Goal: Book appointment/travel/reservation

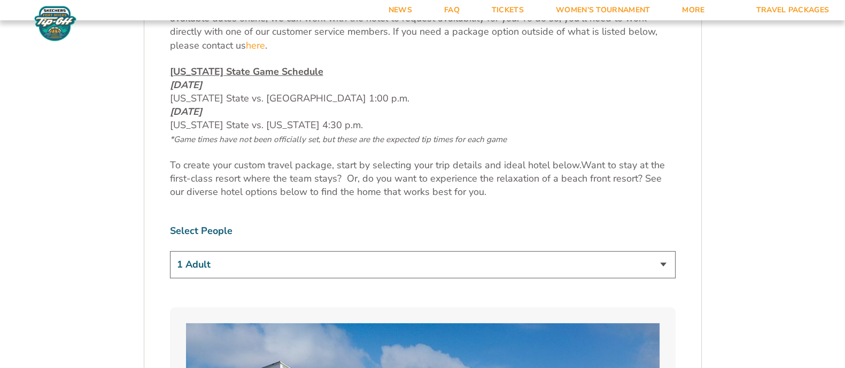
scroll to position [534, 0]
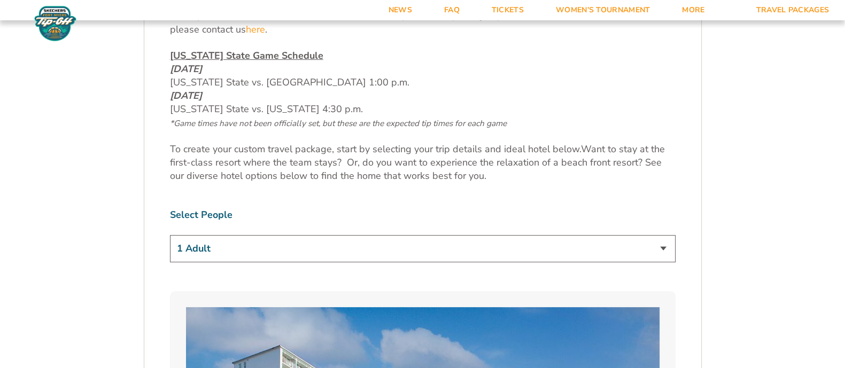
click at [304, 245] on select "1 Adult 2 Adults 3 Adults 4 Adults 2 Adults + 1 Child 2 Adults + 2 Children 2 A…" at bounding box center [423, 248] width 506 height 27
select select "3 Adults"
click at [170, 235] on select "1 Adult 2 Adults 3 Adults 4 Adults 2 Adults + 1 Child 2 Adults + 2 Children 2 A…" at bounding box center [423, 248] width 506 height 27
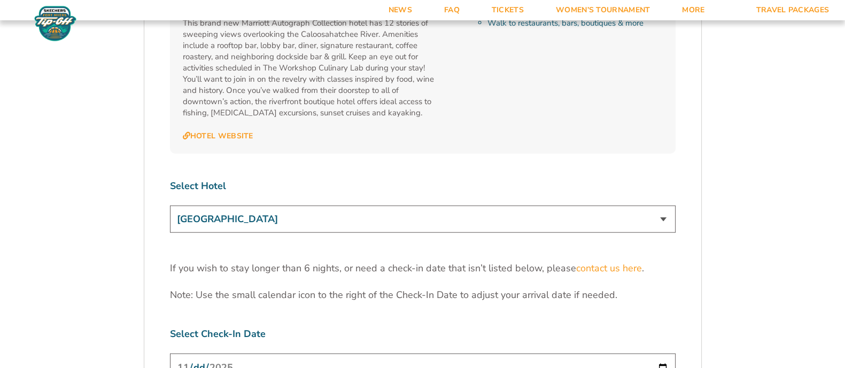
scroll to position [3208, 0]
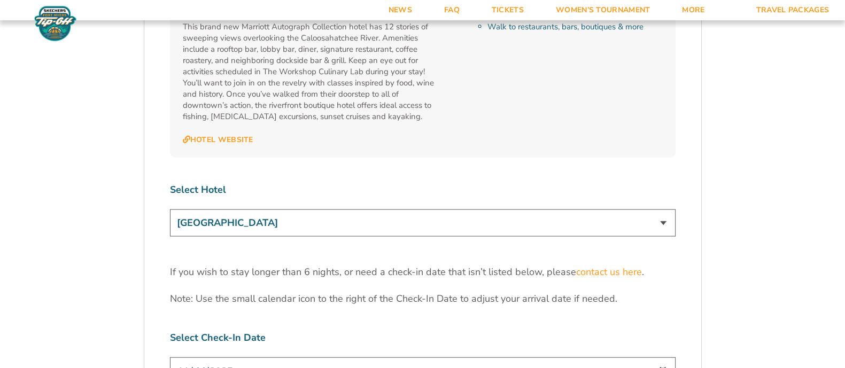
click at [563, 210] on select "[GEOGRAPHIC_DATA] [GEOGRAPHIC_DATA] [GEOGRAPHIC_DATA], Autograph Collection" at bounding box center [423, 223] width 506 height 27
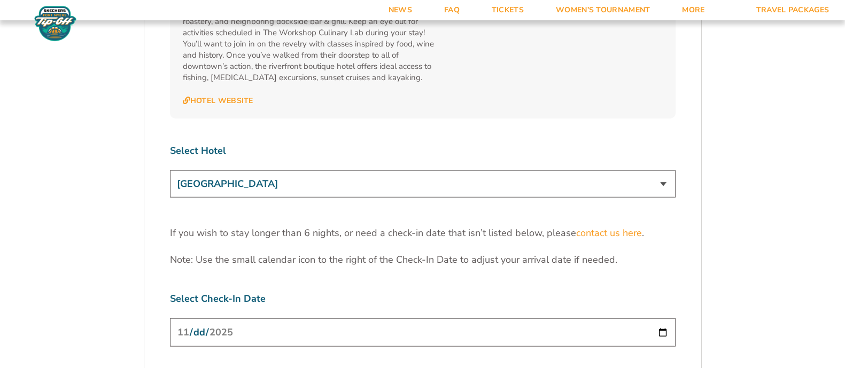
scroll to position [3275, 0]
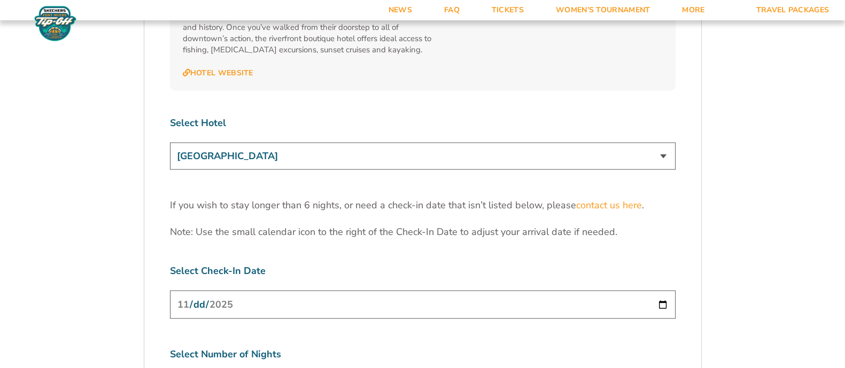
click at [661, 291] on input "[DATE]" at bounding box center [423, 305] width 506 height 28
click at [414, 265] on label "Select Check-In Date" at bounding box center [423, 271] width 506 height 13
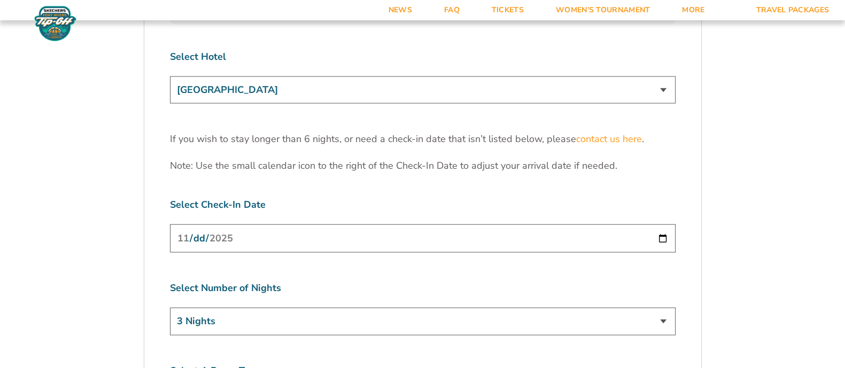
click at [267, 308] on select "3 Nights 4 Nights 5 Nights 6 Nights" at bounding box center [423, 321] width 506 height 27
select select "5 Nights"
click at [170, 308] on select "3 Nights 4 Nights 5 Nights 6 Nights" at bounding box center [423, 321] width 506 height 27
click at [662, 225] on input "[DATE]" at bounding box center [423, 239] width 506 height 28
type input "[DATE]"
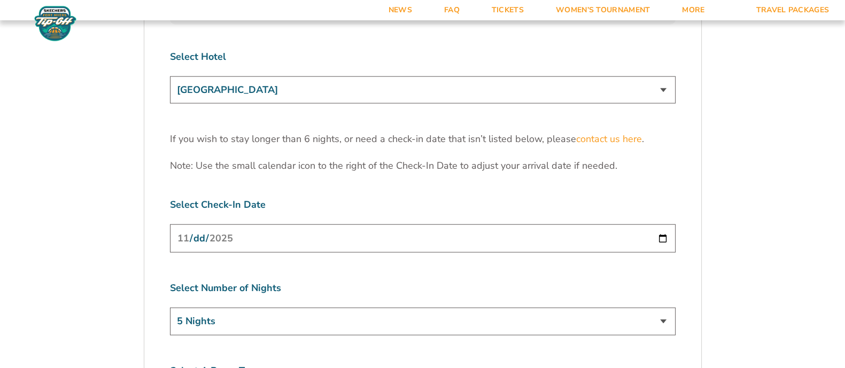
click at [494, 198] on label "Select Check-In Date" at bounding box center [423, 204] width 506 height 13
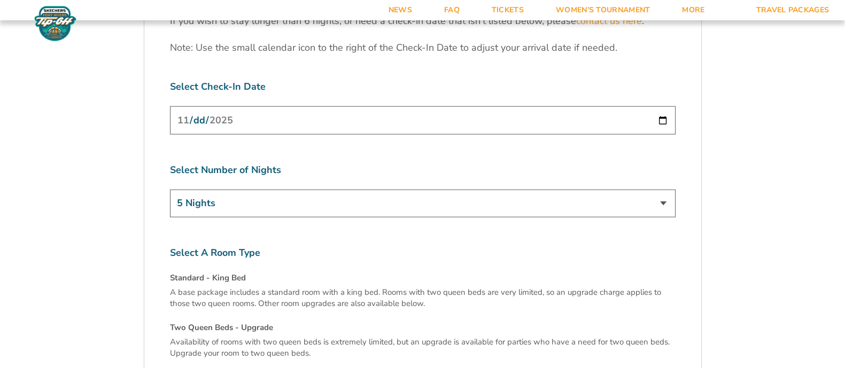
scroll to position [3475, 0]
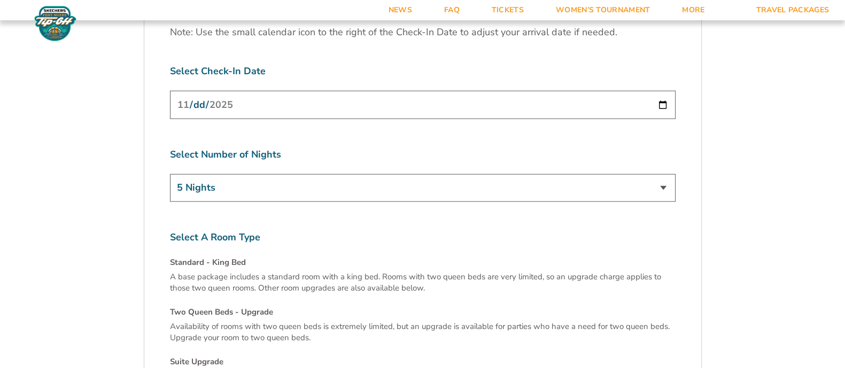
click at [660, 174] on select "3 Nights 4 Nights 5 Nights 6 Nights" at bounding box center [423, 187] width 506 height 27
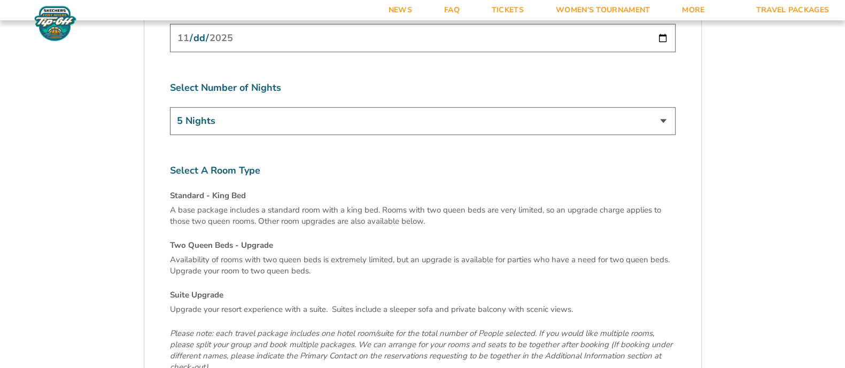
scroll to position [3609, 0]
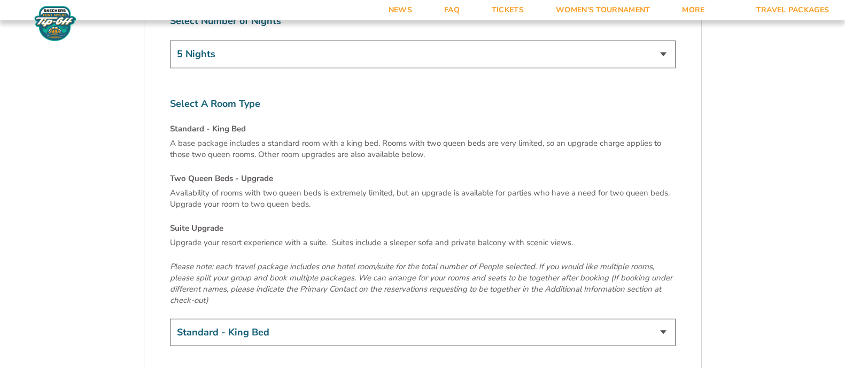
click at [438, 319] on select "Standard - King Bed Two Queen Beds - Upgrade (+$15 per night) Suite Upgrade (+$…" at bounding box center [423, 332] width 506 height 27
select select "Two Queen Beds - Upgrade"
click at [170, 319] on select "Standard - King Bed Two Queen Beds - Upgrade (+$15 per night) Suite Upgrade (+$…" at bounding box center [423, 332] width 506 height 27
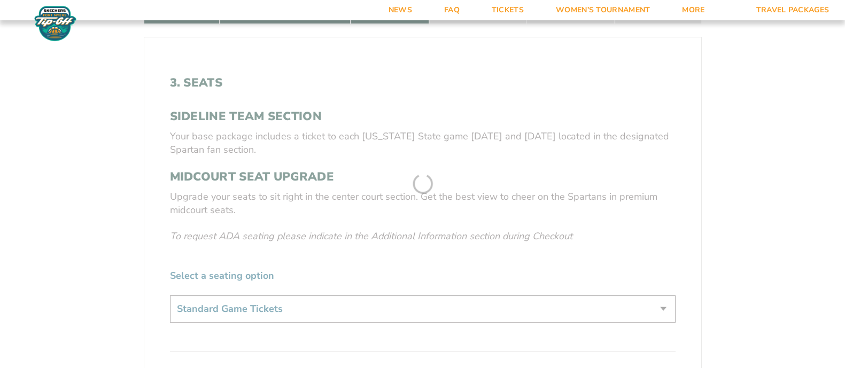
scroll to position [307, 0]
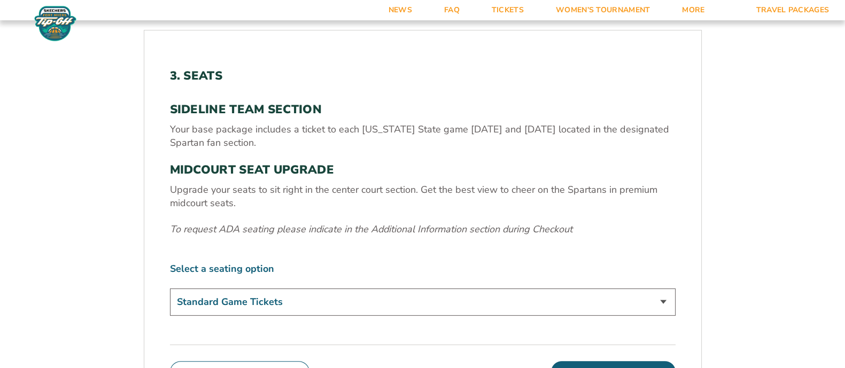
click at [436, 298] on select "Standard Game Tickets Midcourt Seat Upgrade (+$140 per person)" at bounding box center [423, 302] width 506 height 27
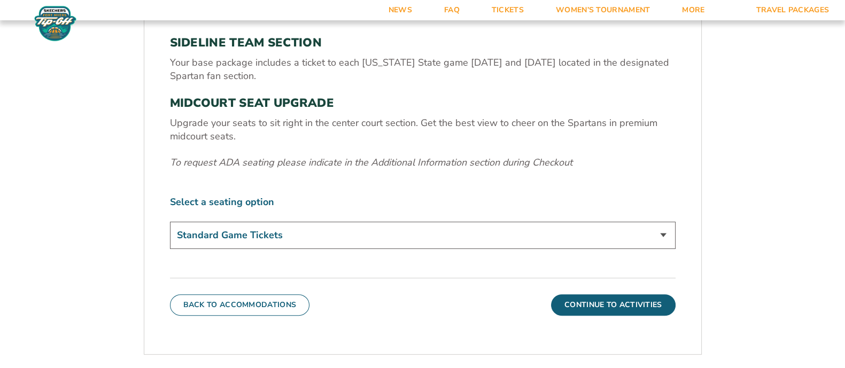
click at [384, 237] on select "Standard Game Tickets Midcourt Seat Upgrade (+$140 per person)" at bounding box center [423, 235] width 506 height 27
select select "Midcourt Seat Upgrade"
click at [170, 222] on select "Standard Game Tickets Midcourt Seat Upgrade (+$140 per person)" at bounding box center [423, 235] width 506 height 27
click at [583, 303] on button "Continue To Activities" at bounding box center [613, 305] width 125 height 21
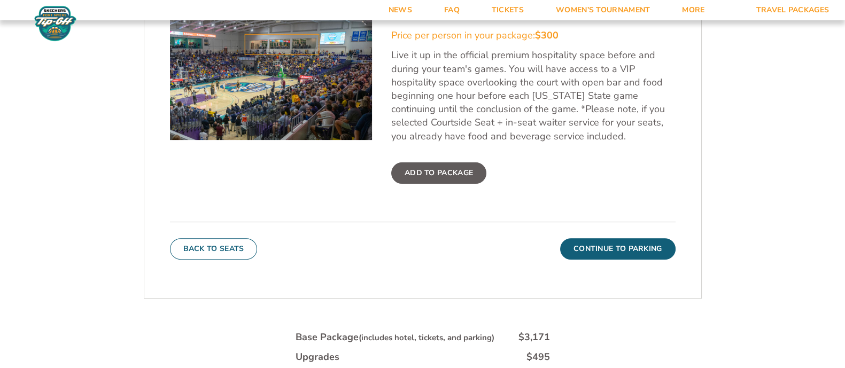
scroll to position [441, 0]
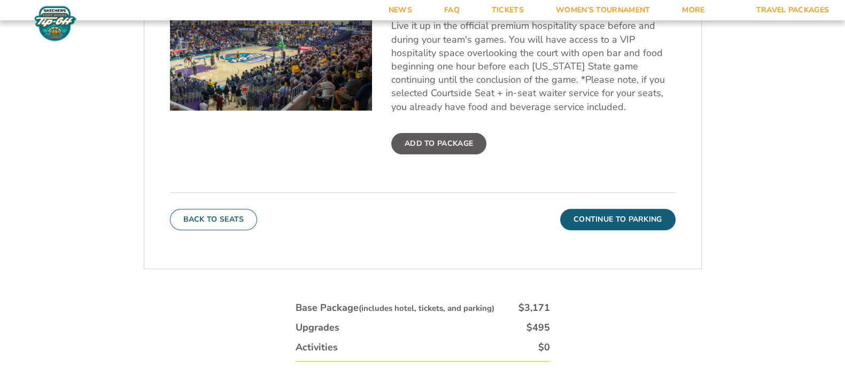
click at [610, 217] on button "Continue To Parking" at bounding box center [617, 219] width 115 height 21
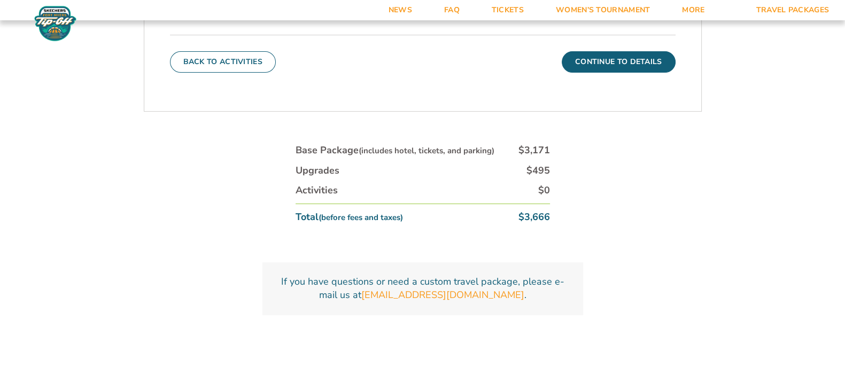
click at [622, 63] on button "Continue To Details" at bounding box center [619, 61] width 114 height 21
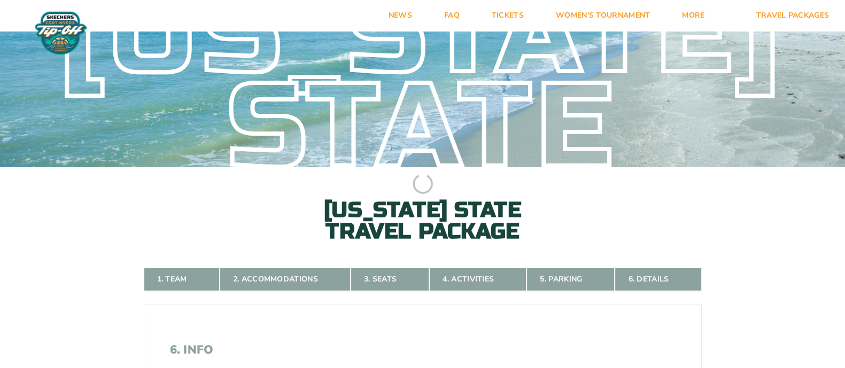
scroll to position [0, 0]
